Goal: Task Accomplishment & Management: Manage account settings

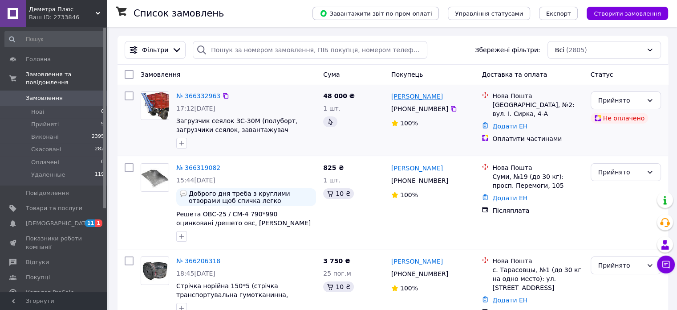
click at [421, 98] on link "[PERSON_NAME]" at bounding box center [417, 96] width 52 height 9
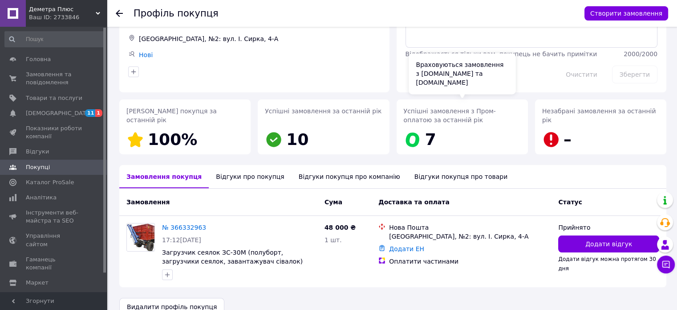
scroll to position [80, 0]
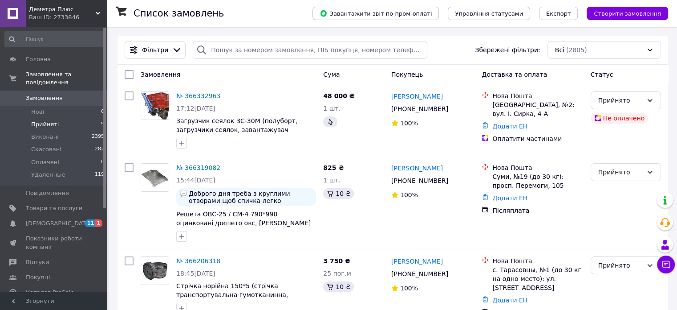
click at [53, 120] on span "Прийняті" at bounding box center [45, 124] width 28 height 8
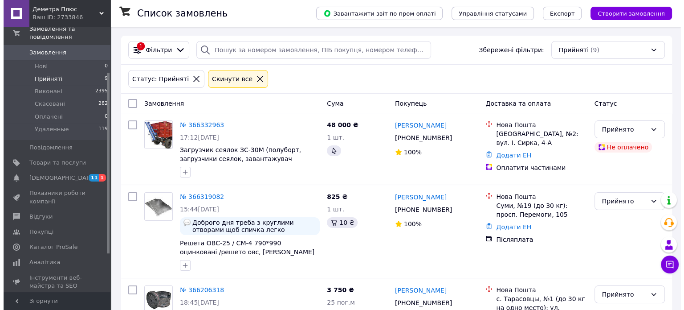
scroll to position [122, 0]
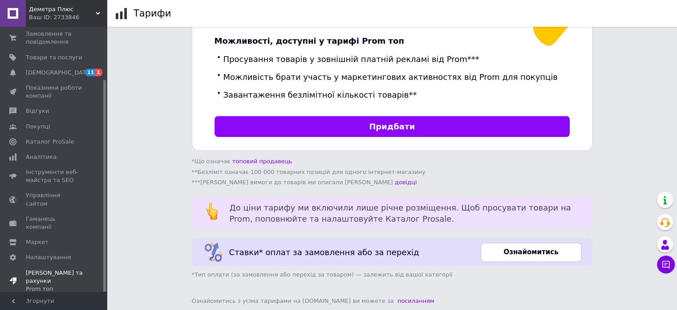
scroll to position [66, 0]
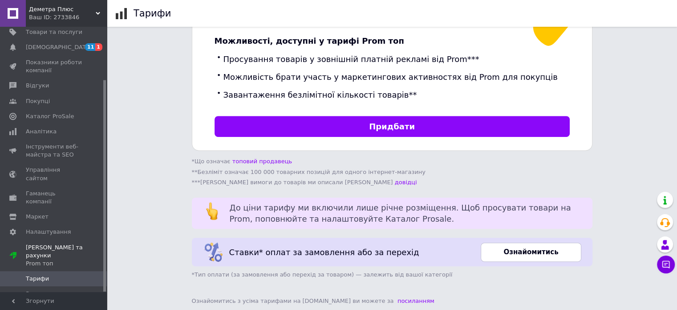
click at [73, 305] on span "Управління картами" at bounding box center [54, 313] width 57 height 16
